Goal: Check status: Check status

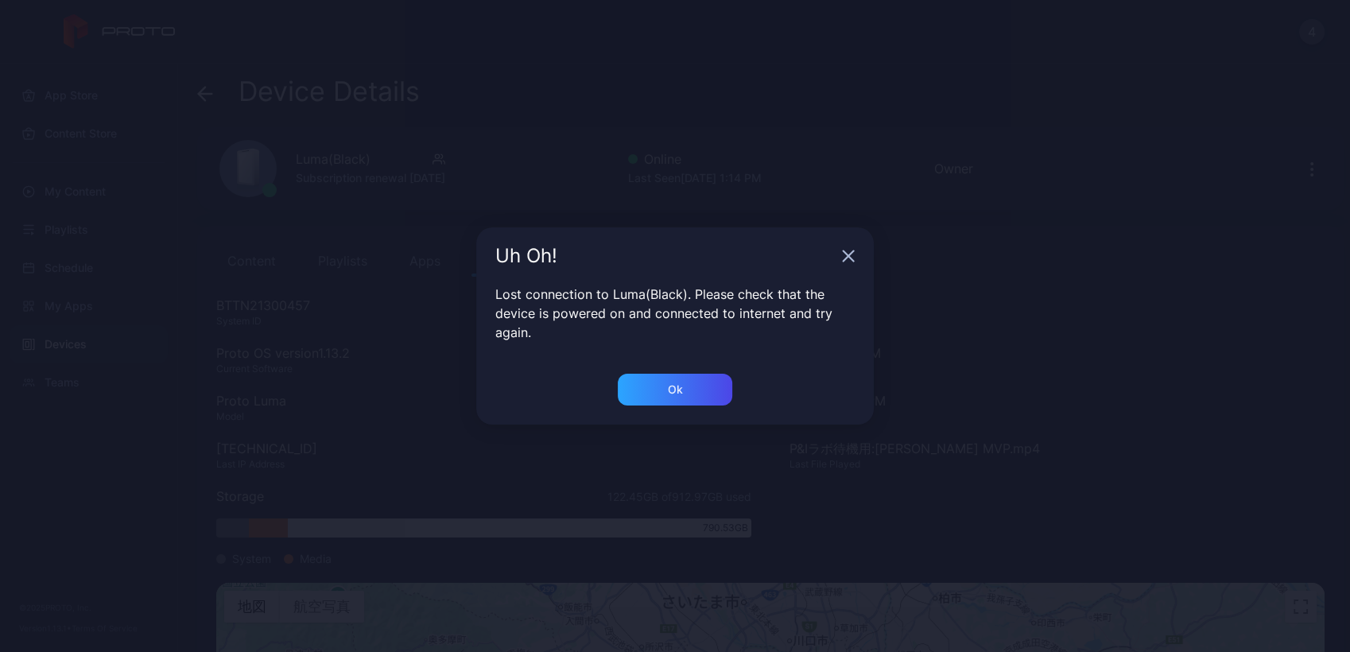
click at [709, 151] on div "Uh Oh! Lost connection to Luma(Black). Please check that the device is powered …" at bounding box center [675, 326] width 1350 height 652
click at [583, 161] on div "Uh Oh! Lost connection to Luma(Black). Please check that the device is powered …" at bounding box center [675, 326] width 1350 height 652
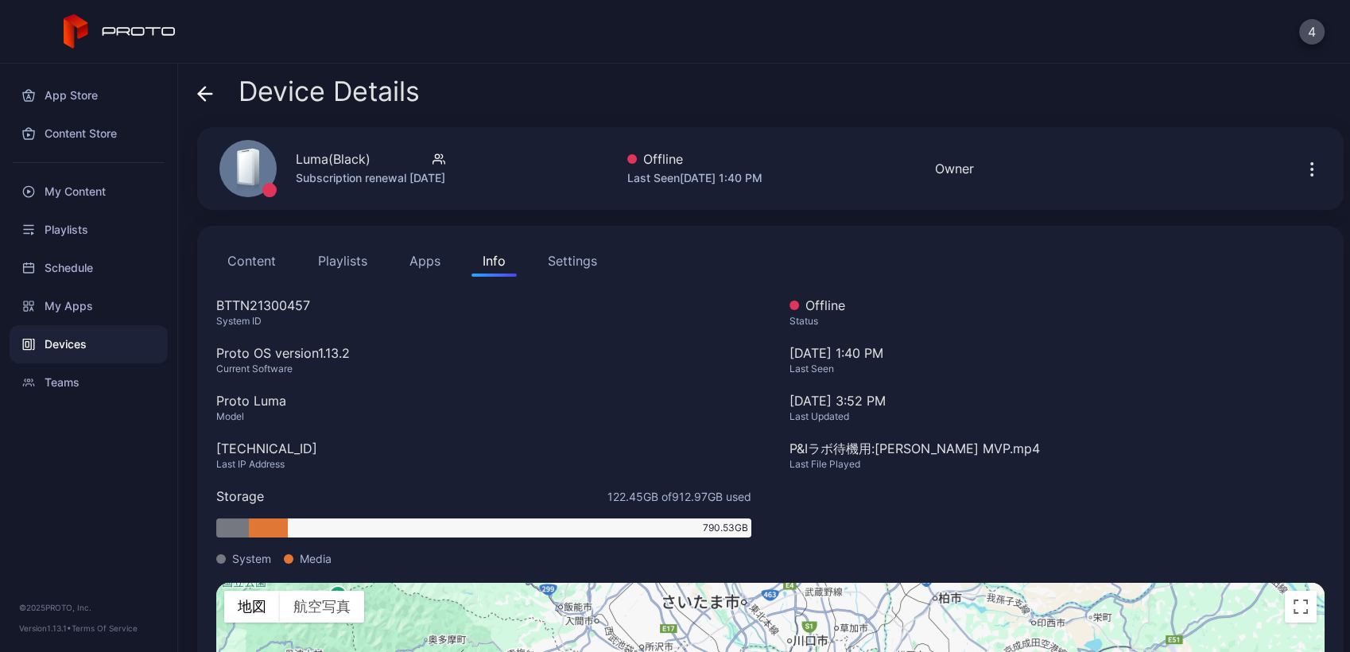
click at [83, 349] on div "Devices" at bounding box center [89, 344] width 158 height 38
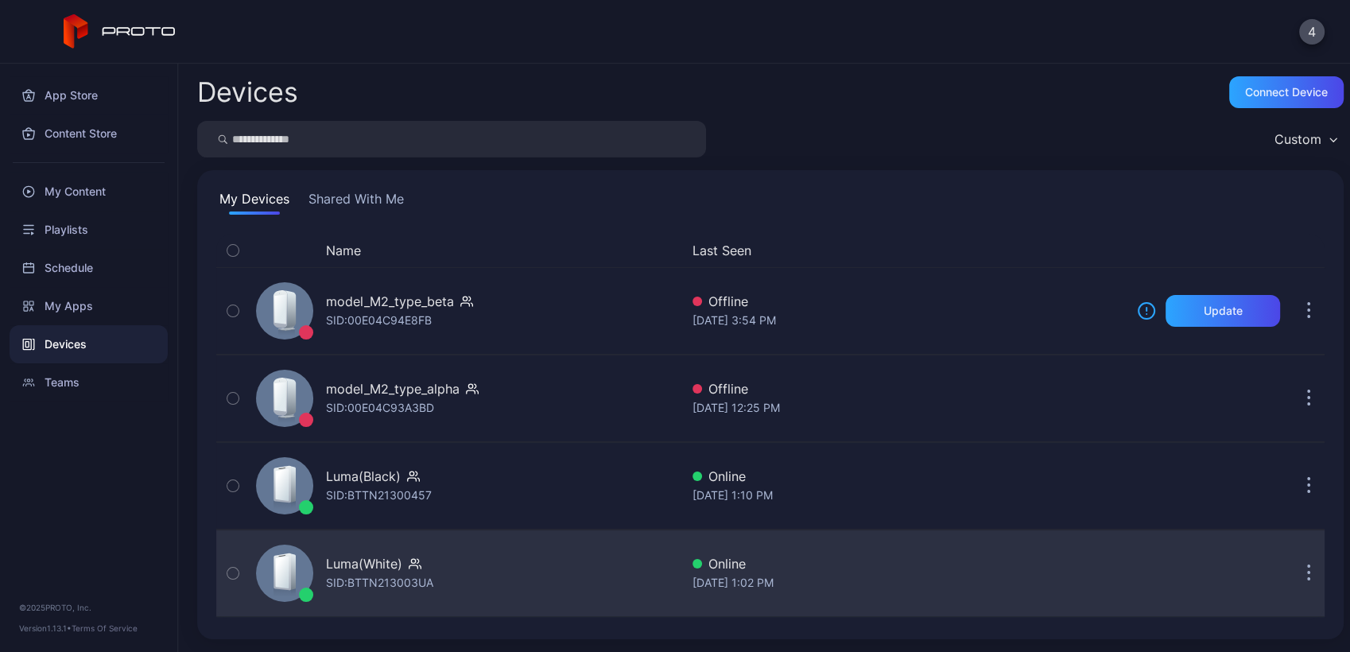
click at [491, 564] on div "Luma(White) SID: BTTN213003UA" at bounding box center [465, 574] width 430 height 80
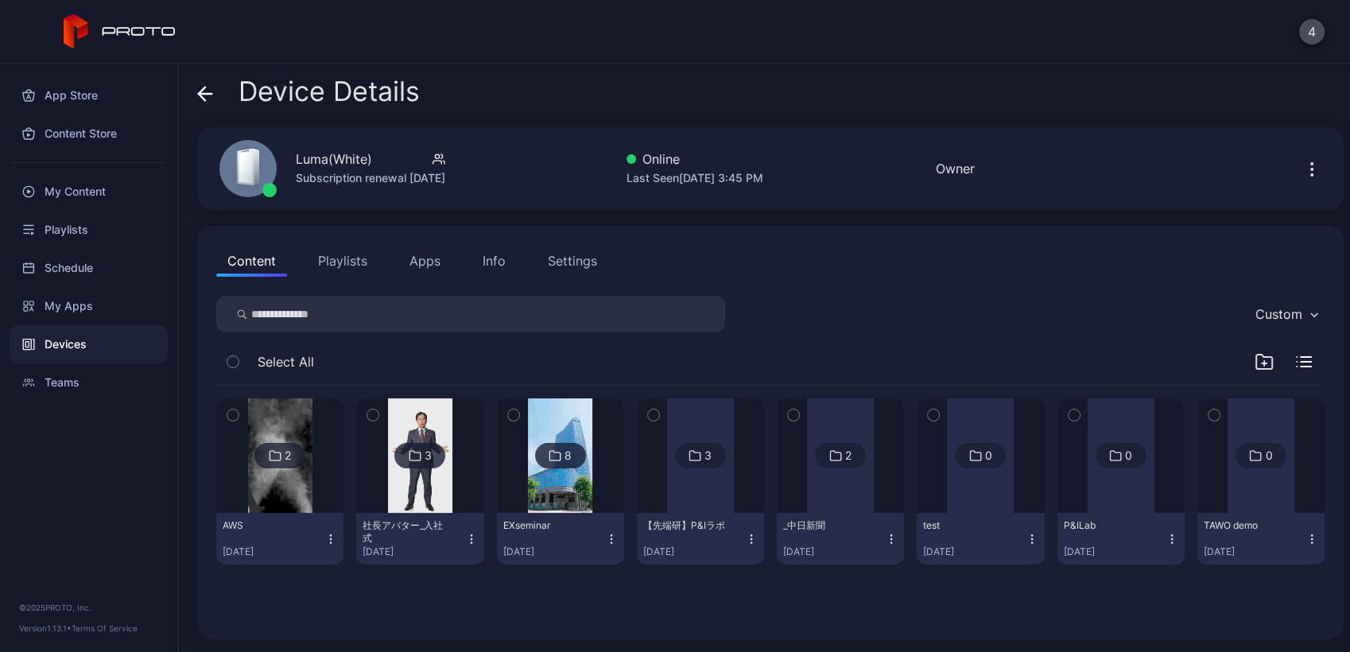
click at [337, 262] on button "Playlists" at bounding box center [343, 261] width 72 height 32
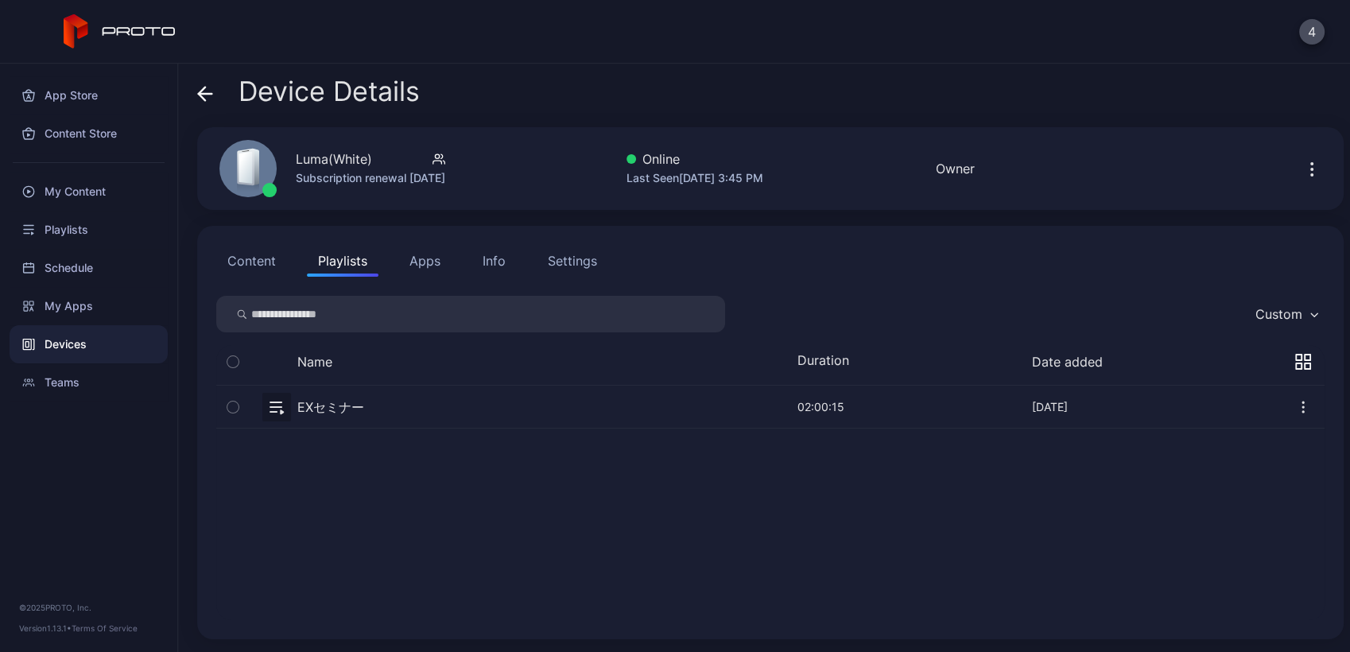
click at [401, 406] on button "button" at bounding box center [770, 407] width 1109 height 42
